Goal: Navigation & Orientation: Find specific page/section

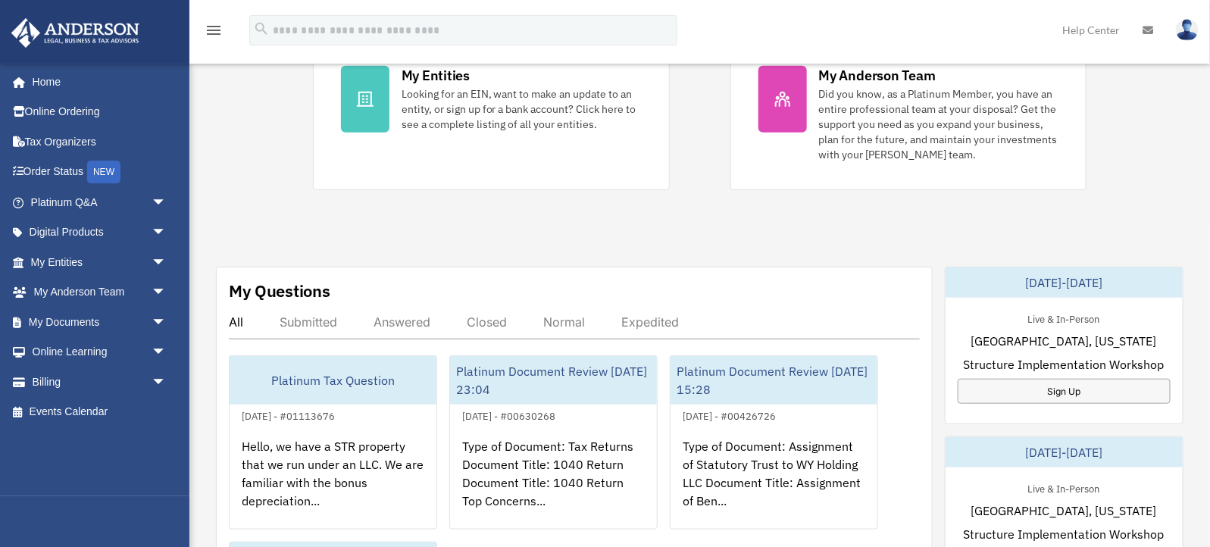
scroll to position [360, 0]
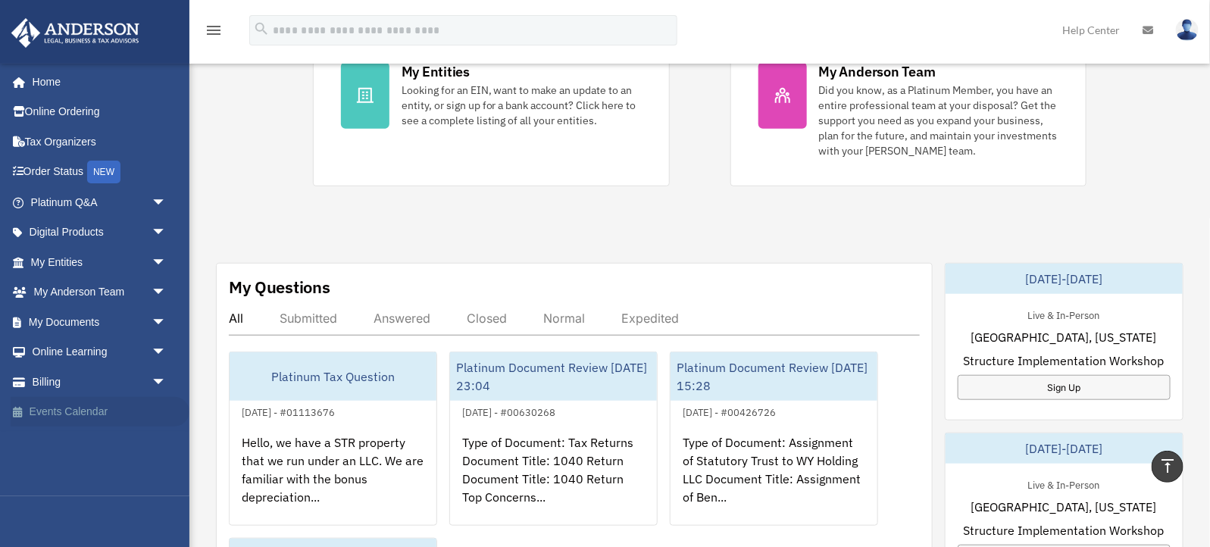
click at [58, 414] on link "Events Calendar" at bounding box center [100, 412] width 179 height 30
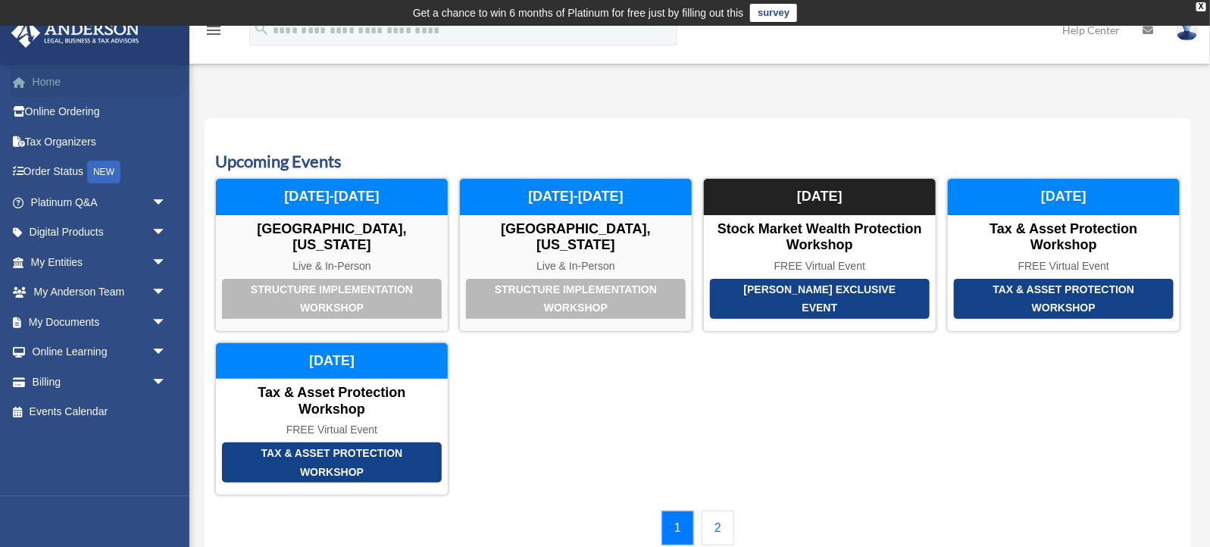
click at [45, 84] on link "Home" at bounding box center [100, 82] width 179 height 30
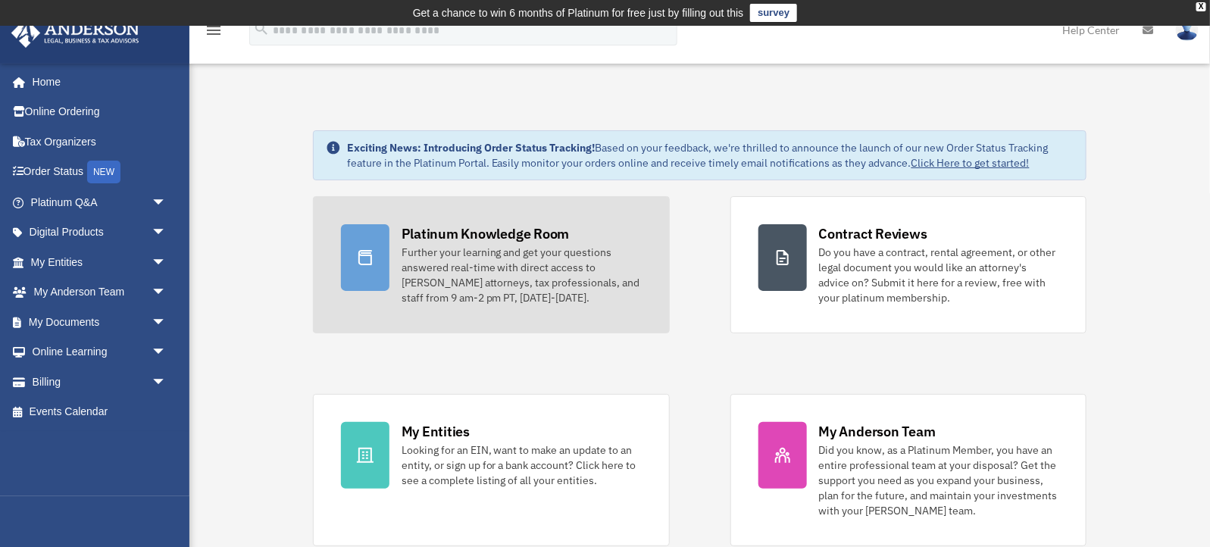
click at [477, 237] on div "Platinum Knowledge Room" at bounding box center [486, 233] width 168 height 19
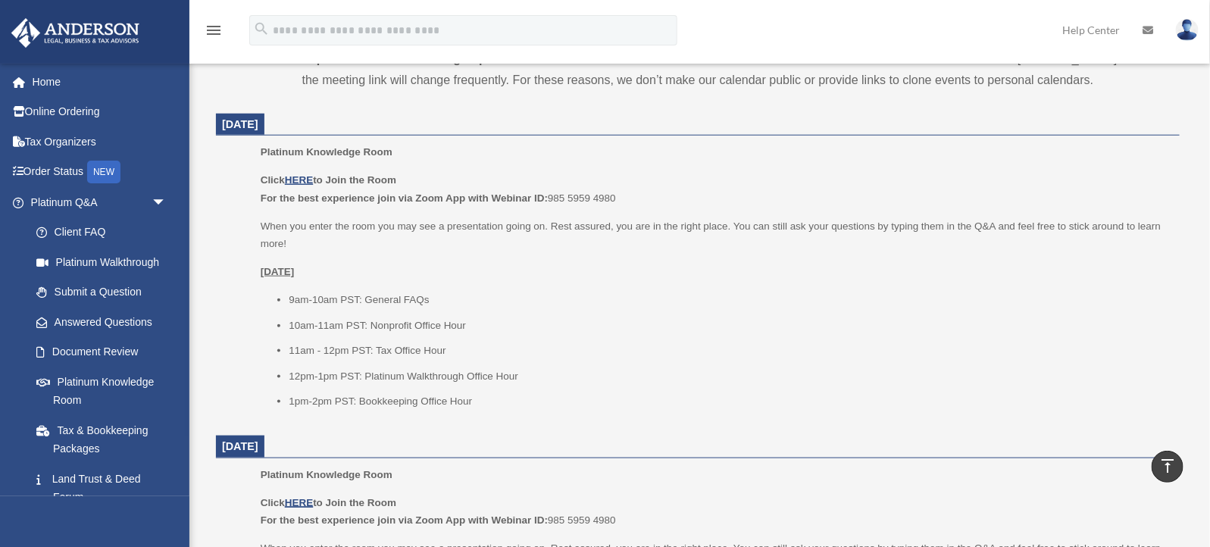
scroll to position [531, 0]
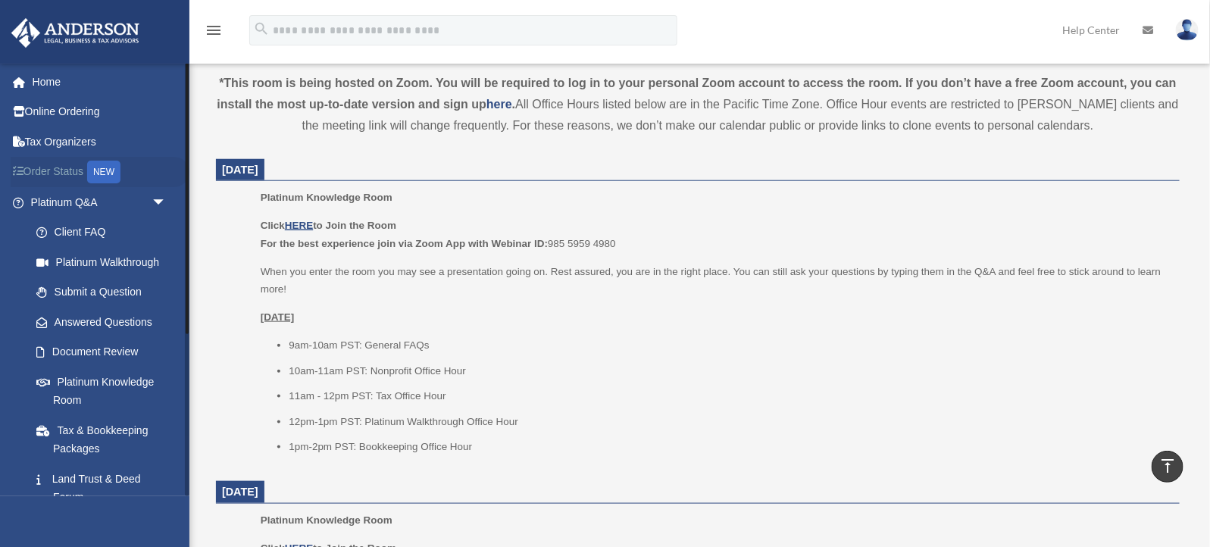
click at [76, 177] on link "Order Status NEW" at bounding box center [100, 172] width 179 height 31
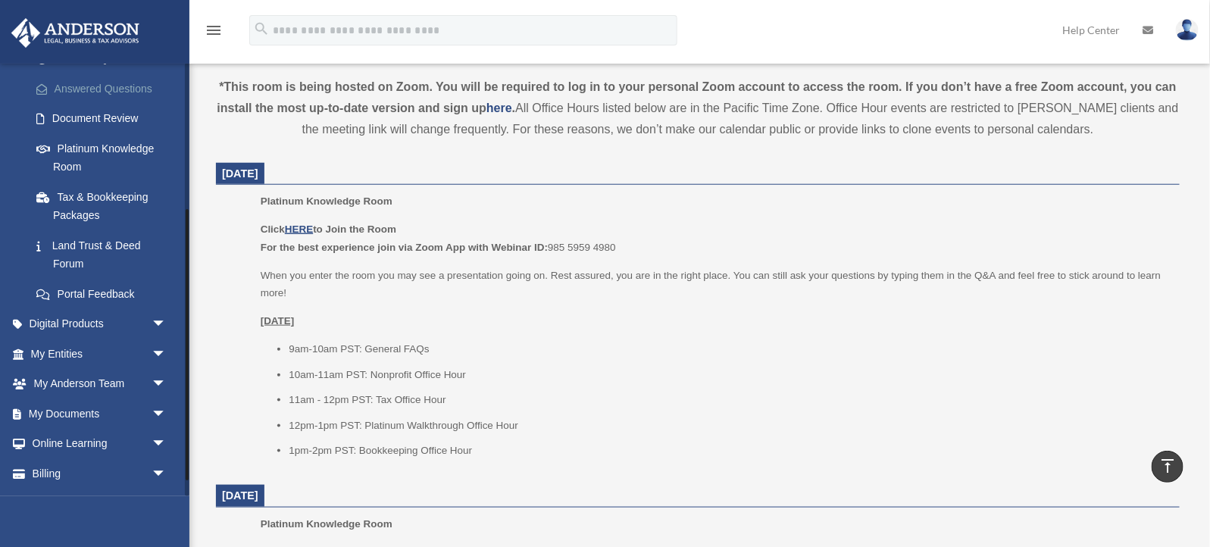
scroll to position [258, 0]
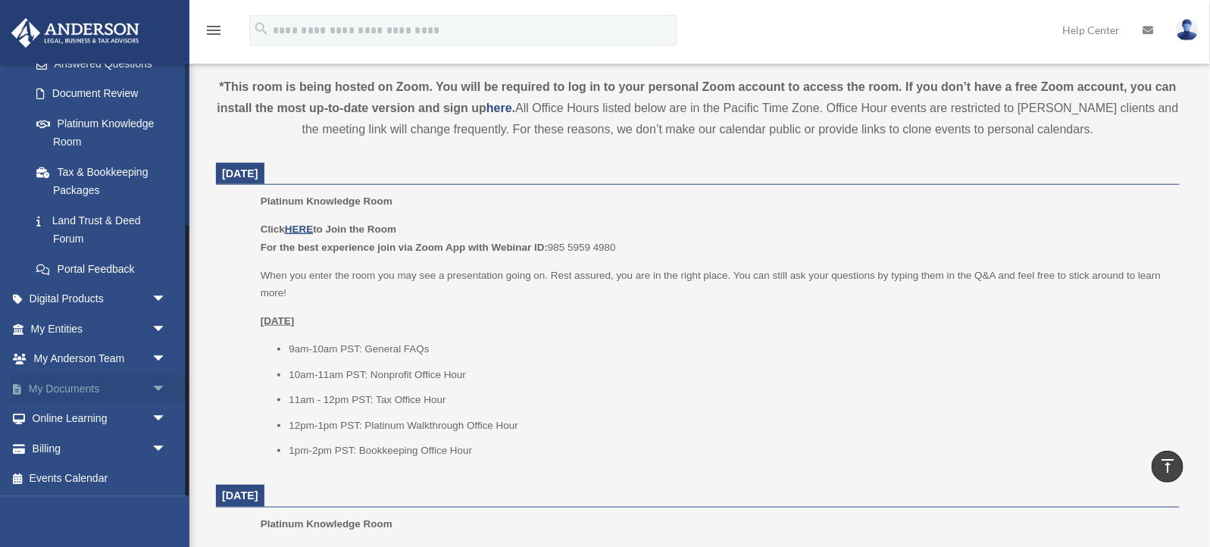
click at [59, 390] on link "My Documents arrow_drop_down" at bounding box center [100, 389] width 179 height 30
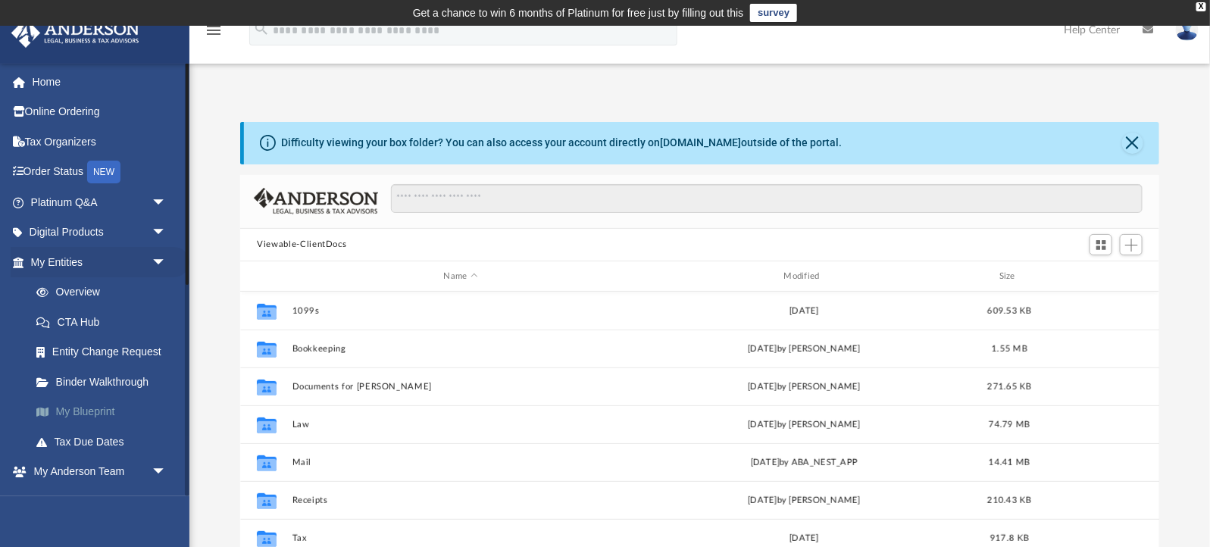
scroll to position [345, 919]
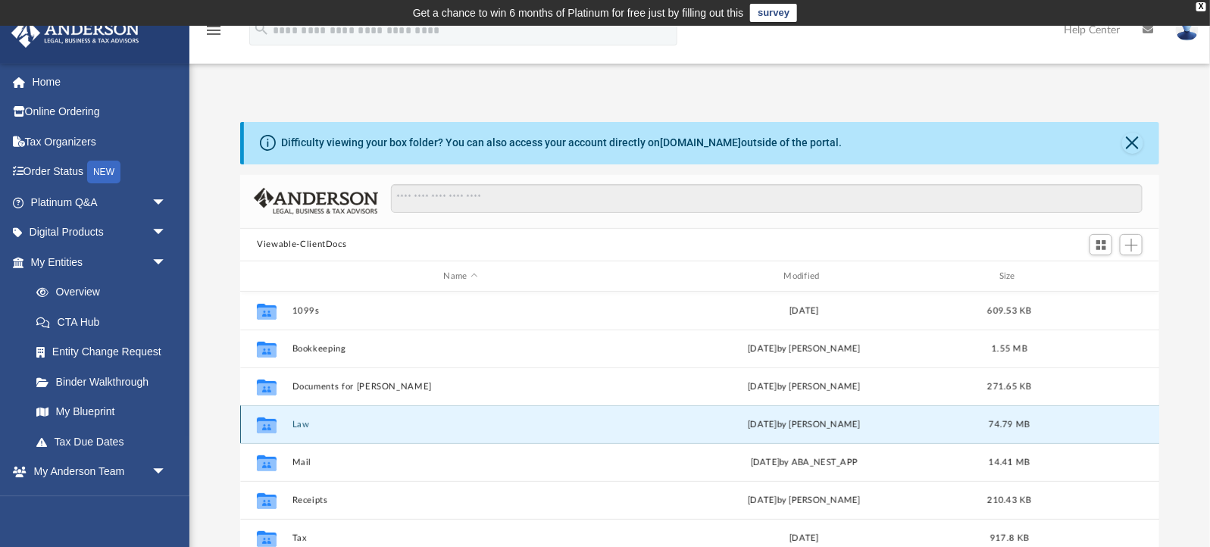
click at [296, 423] on button "Law" at bounding box center [461, 425] width 337 height 10
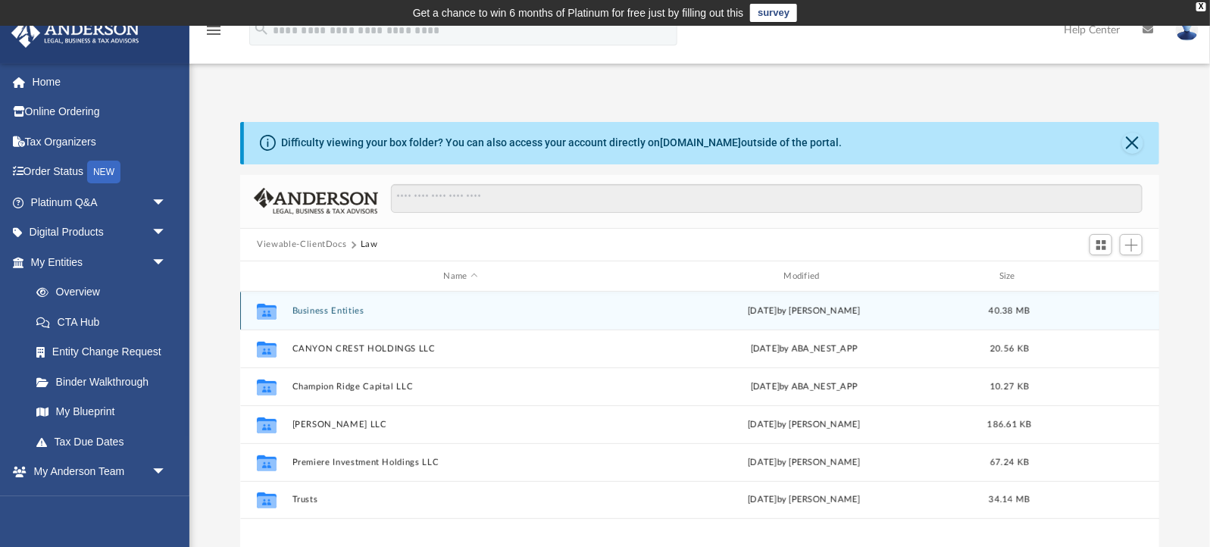
click at [316, 308] on button "Business Entities" at bounding box center [461, 311] width 337 height 10
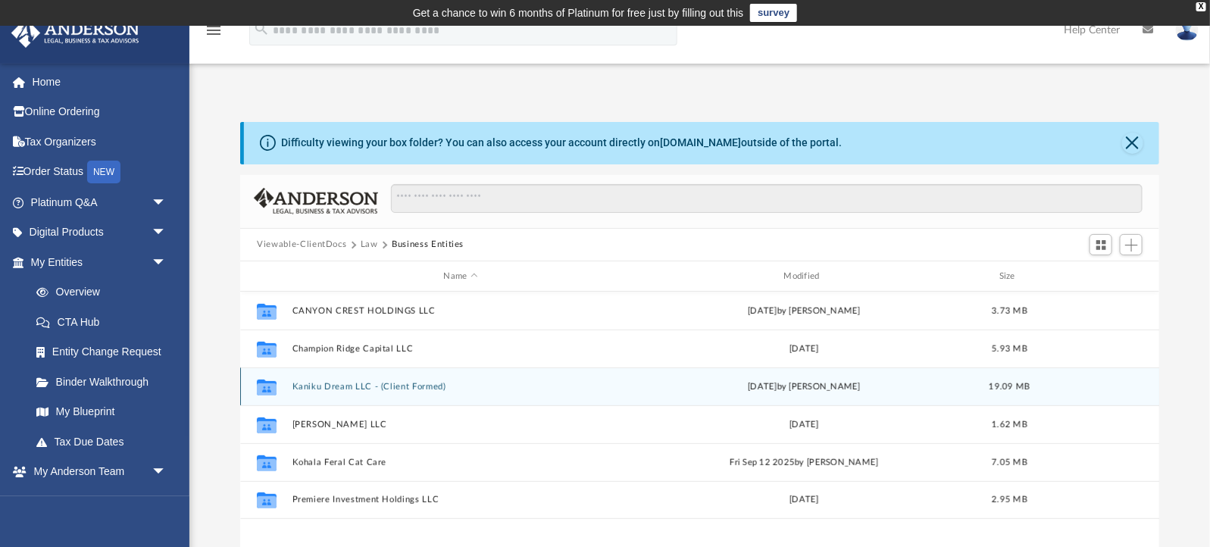
click at [330, 393] on div "Collaborated Folder Kaniku Dream LLC - (Client Formed) Tue Oct 7 2025 by Mercy …" at bounding box center [699, 387] width 919 height 38
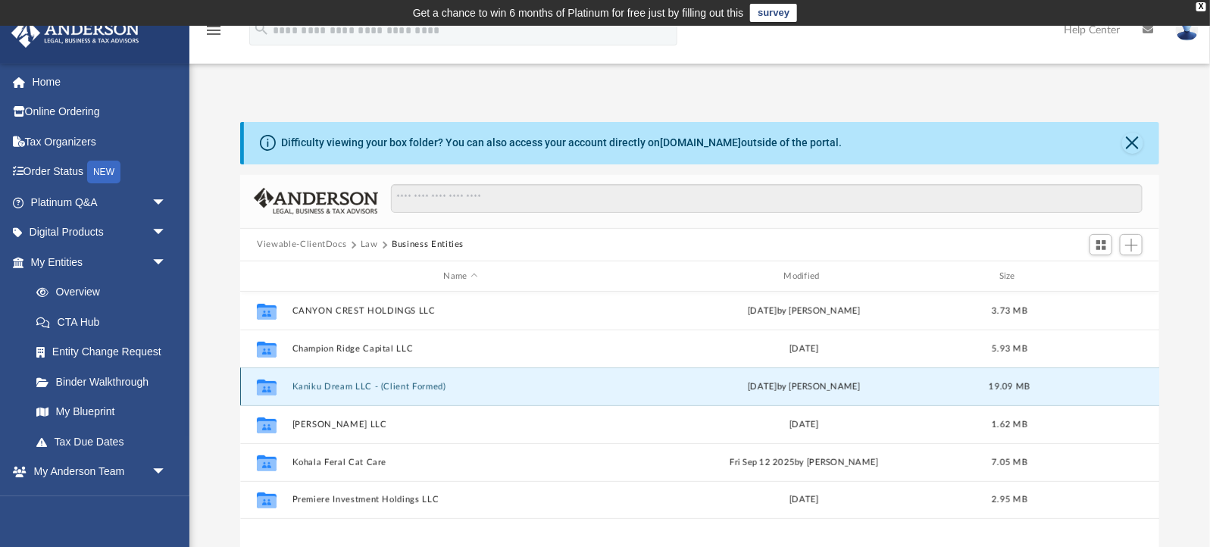
click at [330, 387] on button "Kaniku Dream LLC - (Client Formed)" at bounding box center [461, 387] width 337 height 10
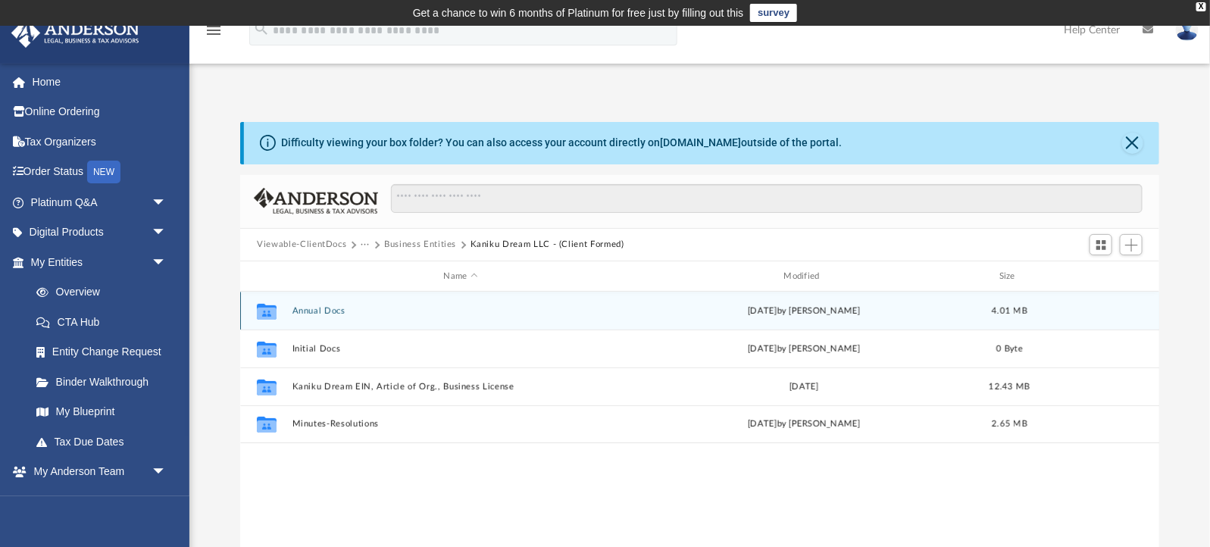
click at [318, 308] on button "Annual Docs" at bounding box center [461, 311] width 337 height 10
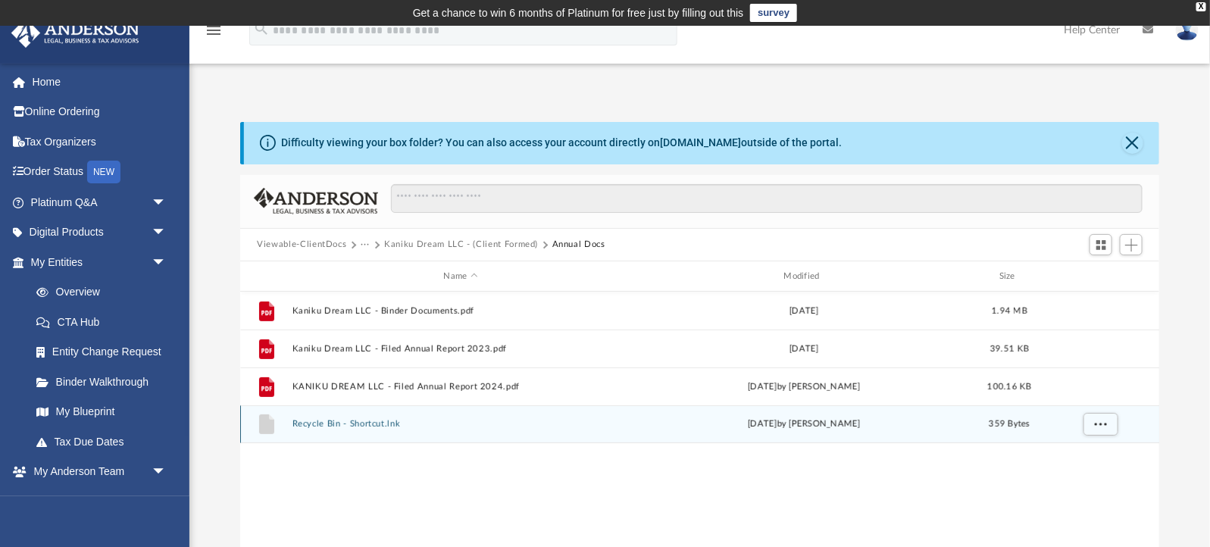
click at [311, 425] on button "Recycle Bin - Shortcut.lnk" at bounding box center [461, 425] width 337 height 10
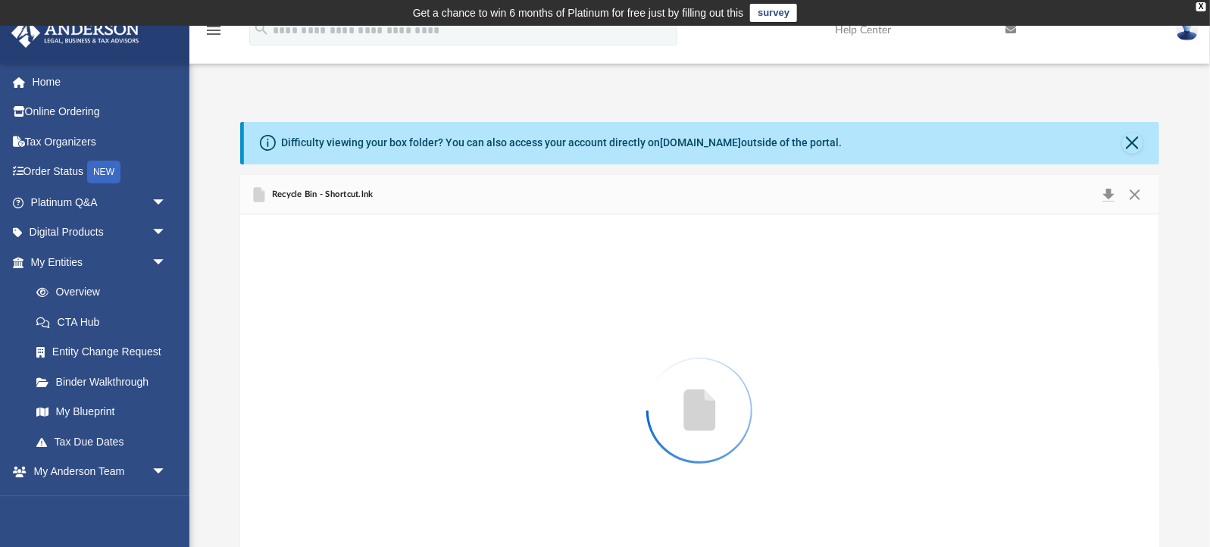
scroll to position [58, 0]
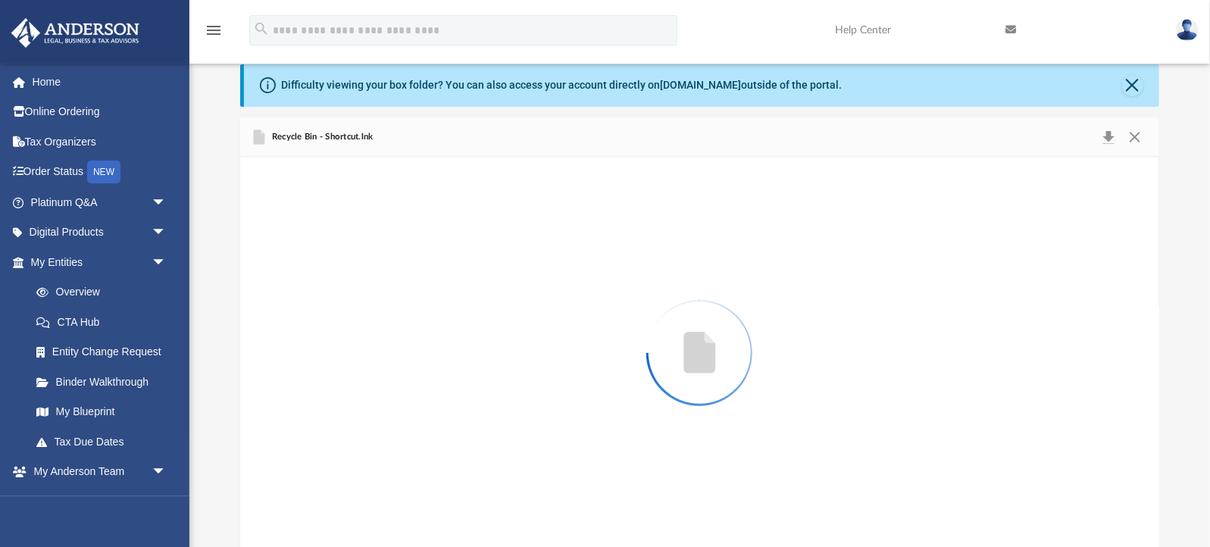
click at [311, 425] on div "Preview" at bounding box center [699, 352] width 919 height 391
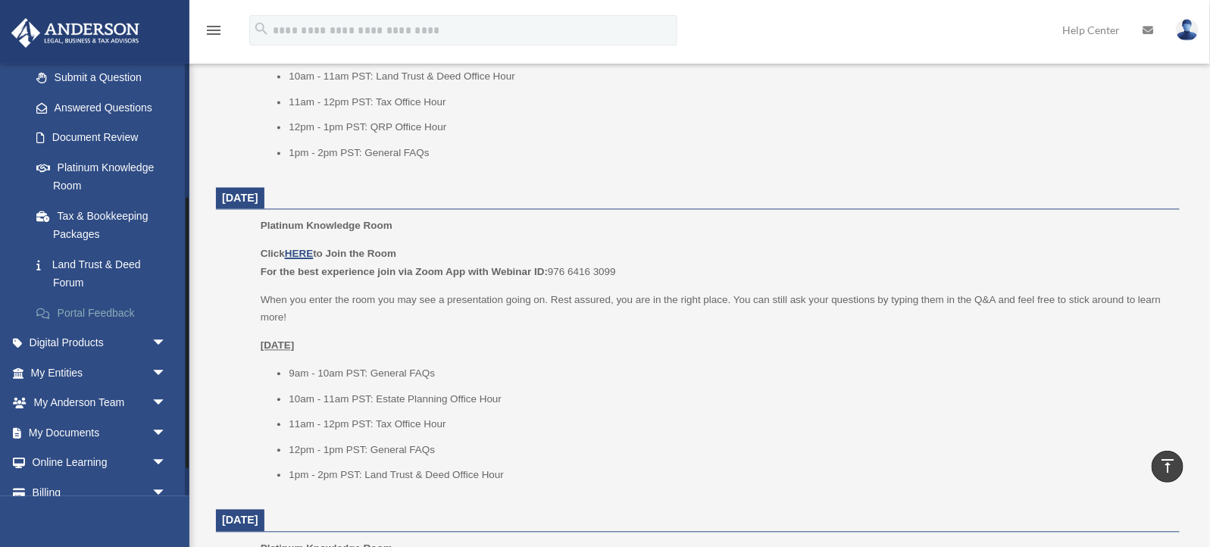
scroll to position [258, 0]
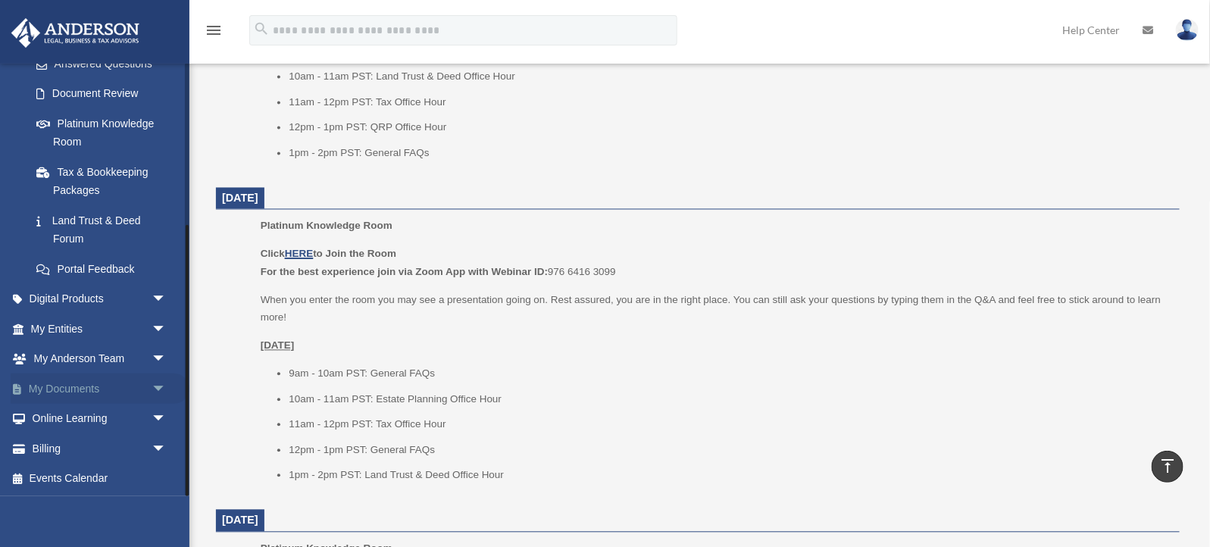
click at [67, 385] on link "My Documents arrow_drop_down" at bounding box center [100, 389] width 179 height 30
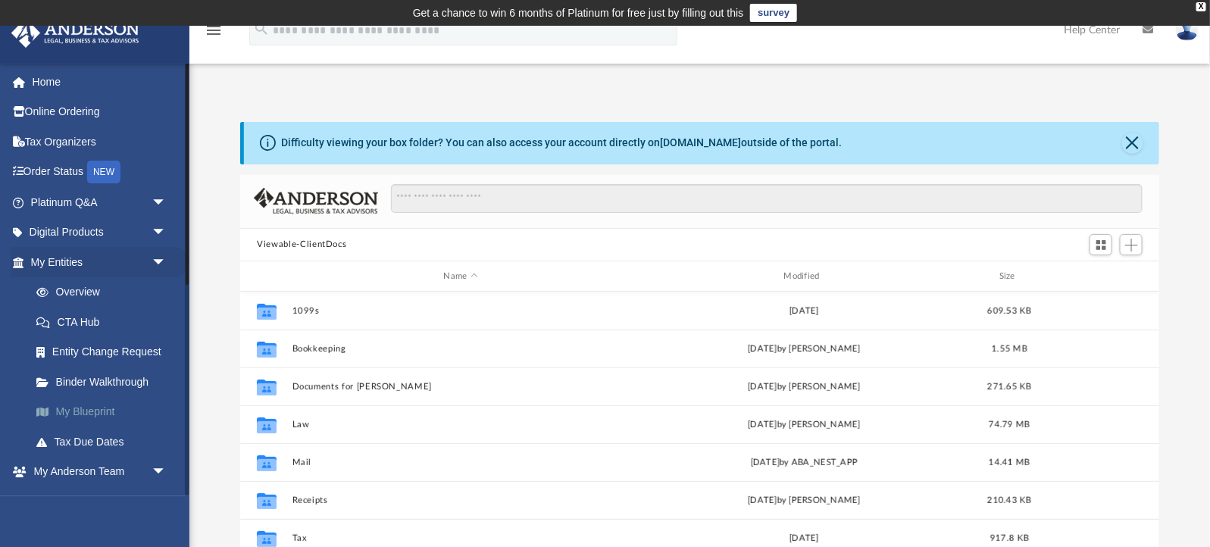
click at [106, 415] on link "My Blueprint" at bounding box center [105, 412] width 168 height 30
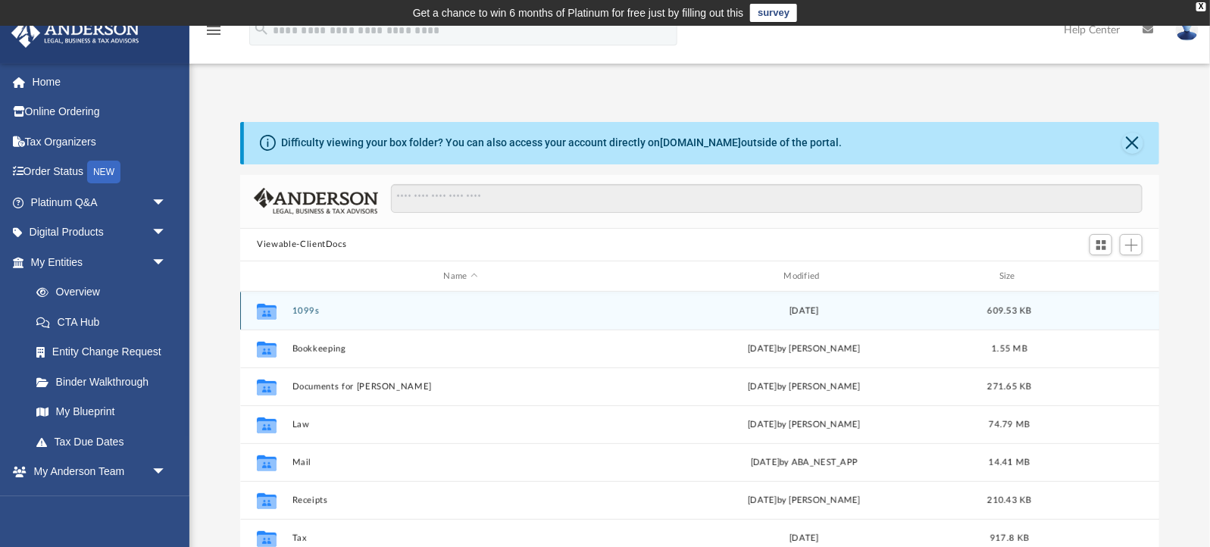
scroll to position [345, 919]
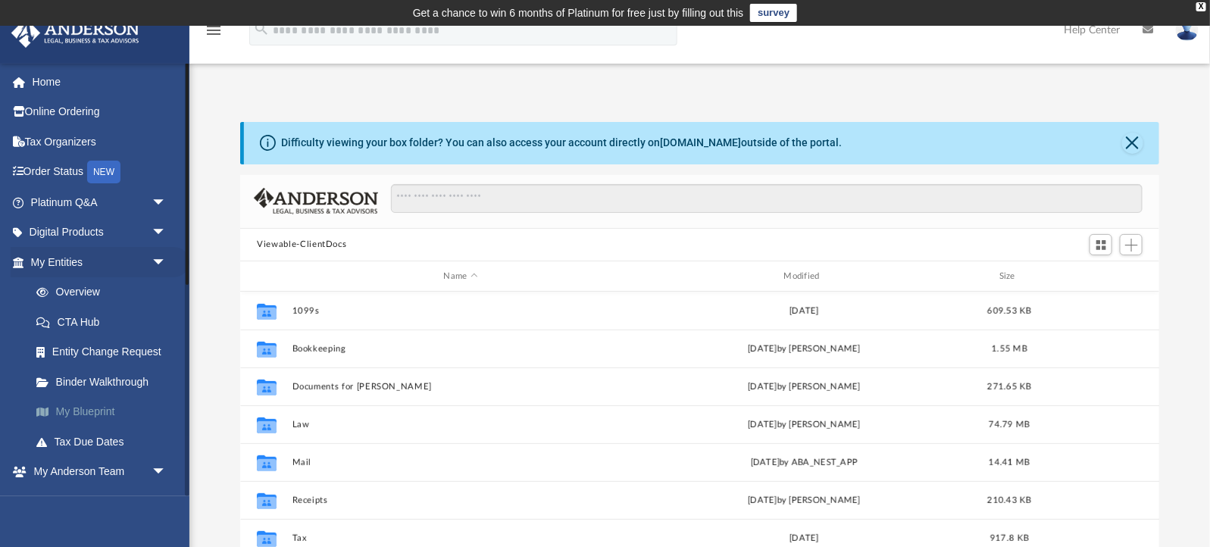
click at [80, 412] on link "My Blueprint" at bounding box center [105, 412] width 168 height 30
